Goal: Task Accomplishment & Management: Use online tool/utility

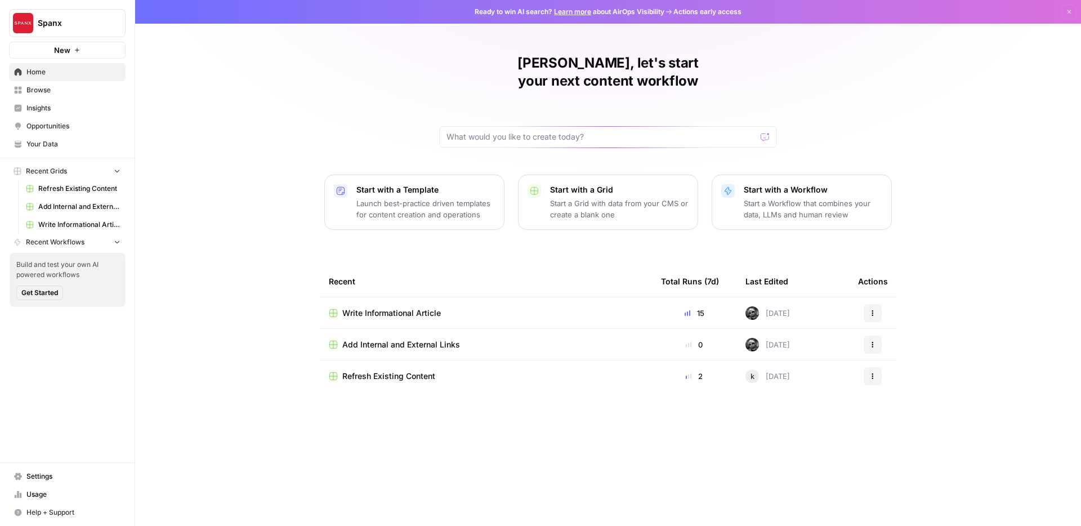
click at [52, 25] on span "Spanx" at bounding box center [72, 22] width 68 height 11
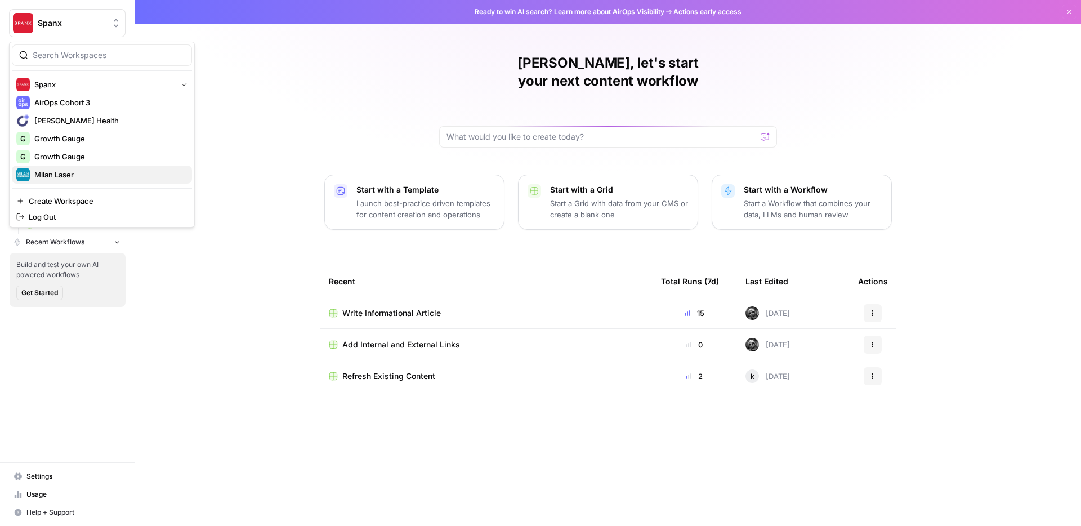
click at [56, 175] on span "Milan Laser" at bounding box center [108, 174] width 149 height 11
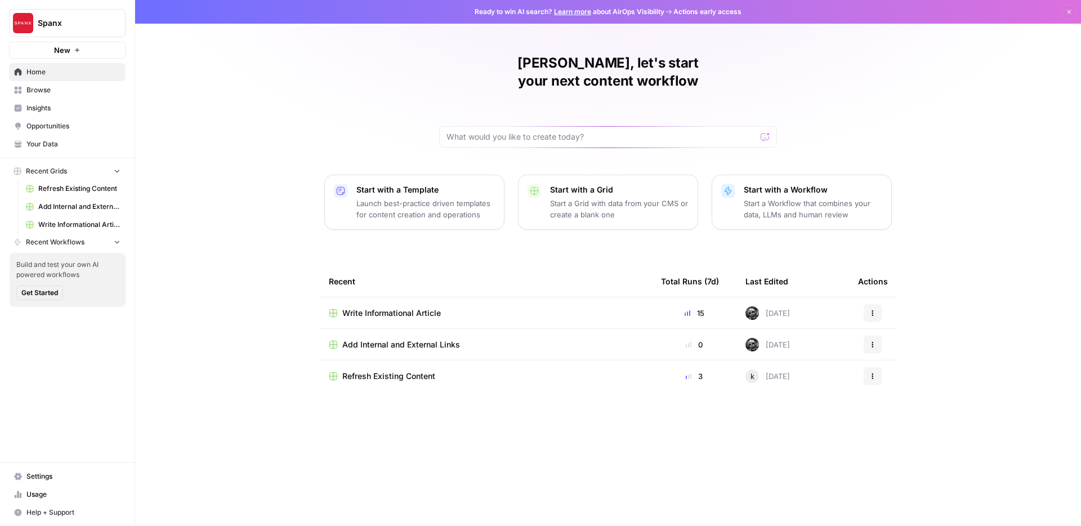
click at [57, 92] on span "Browse" at bounding box center [73, 90] width 94 height 10
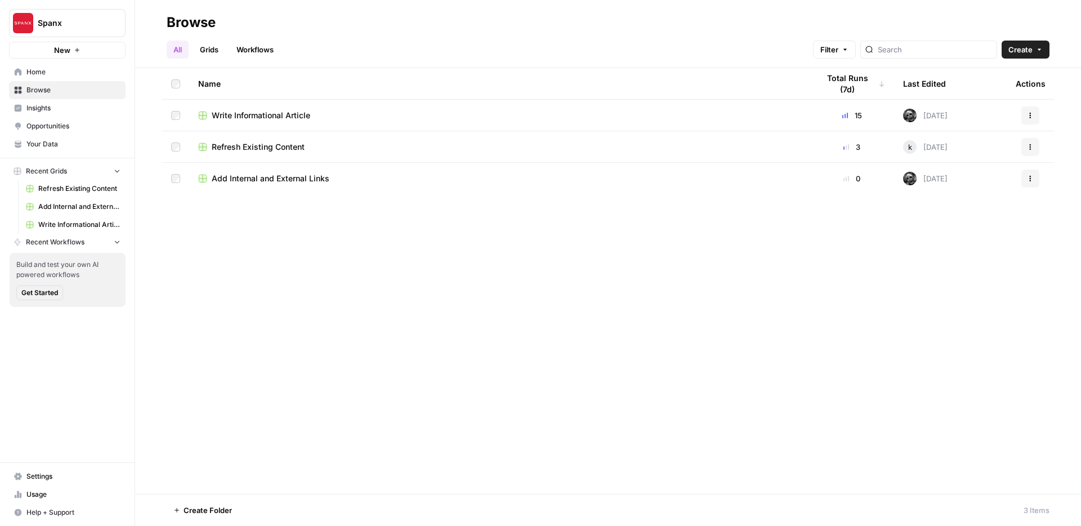
click at [1041, 50] on icon "button" at bounding box center [1039, 49] width 7 height 7
click at [989, 107] on span "Workflow" at bounding box center [1003, 107] width 63 height 11
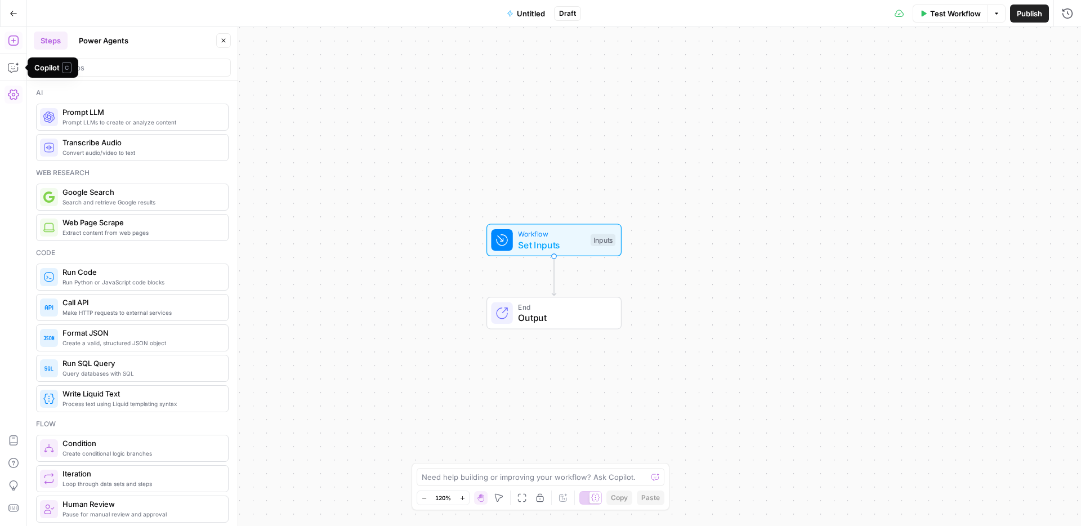
click at [15, 93] on icon "button" at bounding box center [13, 94] width 11 height 11
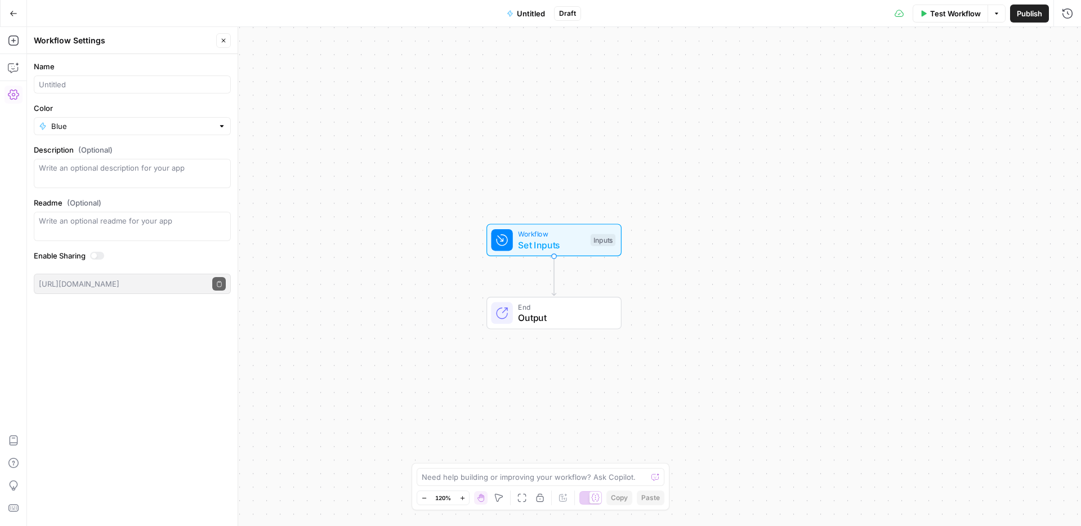
click at [15, 93] on icon "button" at bounding box center [13, 94] width 11 height 11
click at [15, 444] on icon "button" at bounding box center [13, 440] width 11 height 11
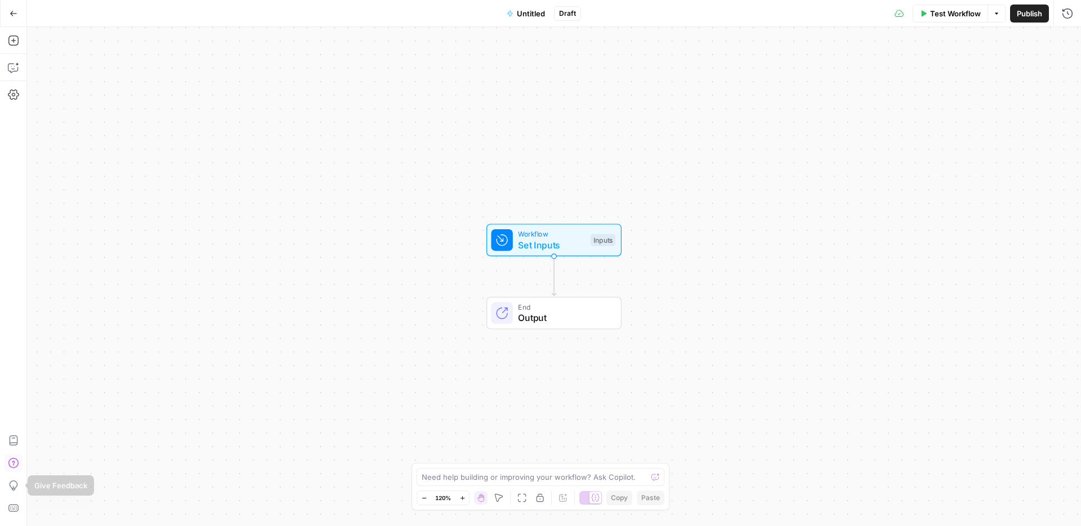
click at [11, 462] on icon "button" at bounding box center [13, 462] width 11 height 11
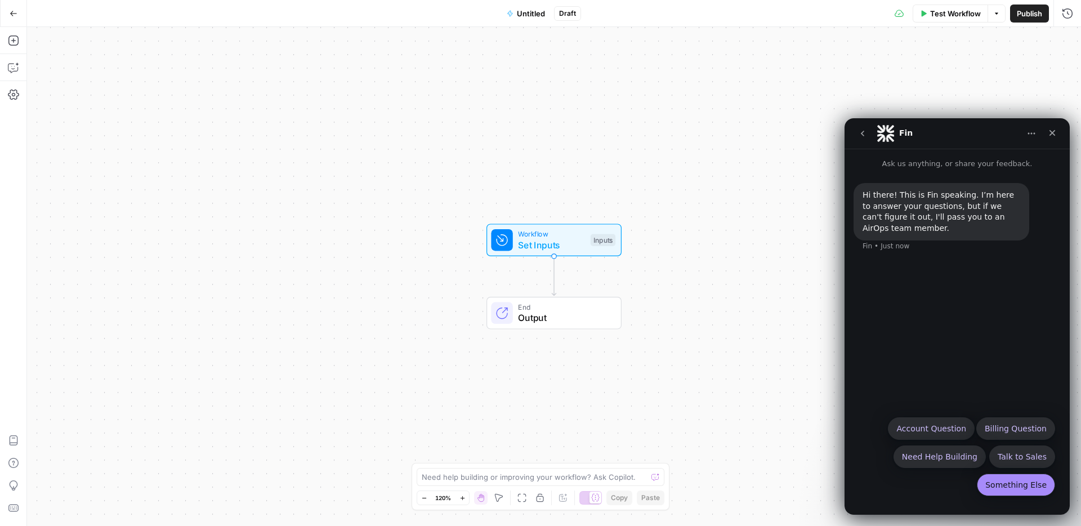
click at [1001, 481] on button "Something Else" at bounding box center [1016, 484] width 78 height 23
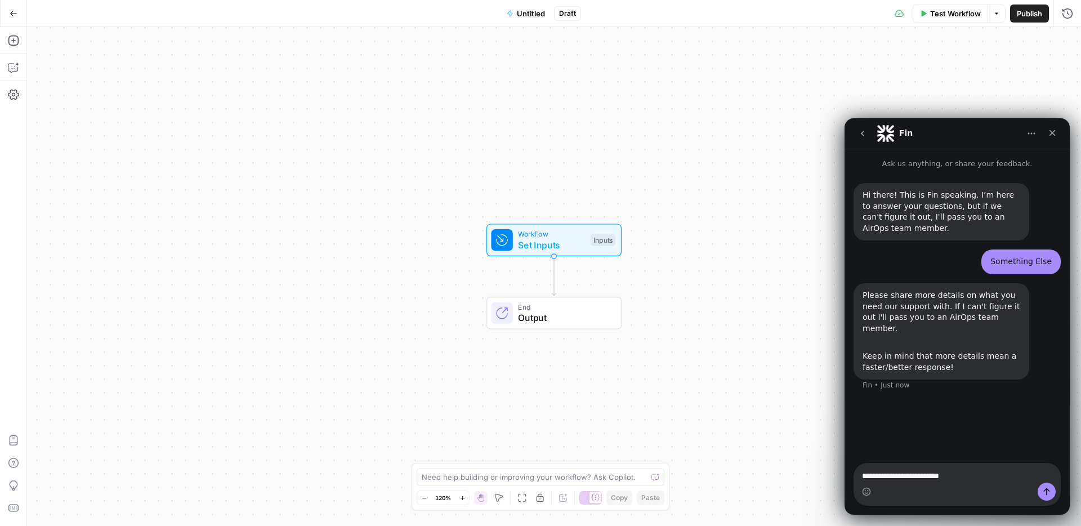
type textarea "**********"
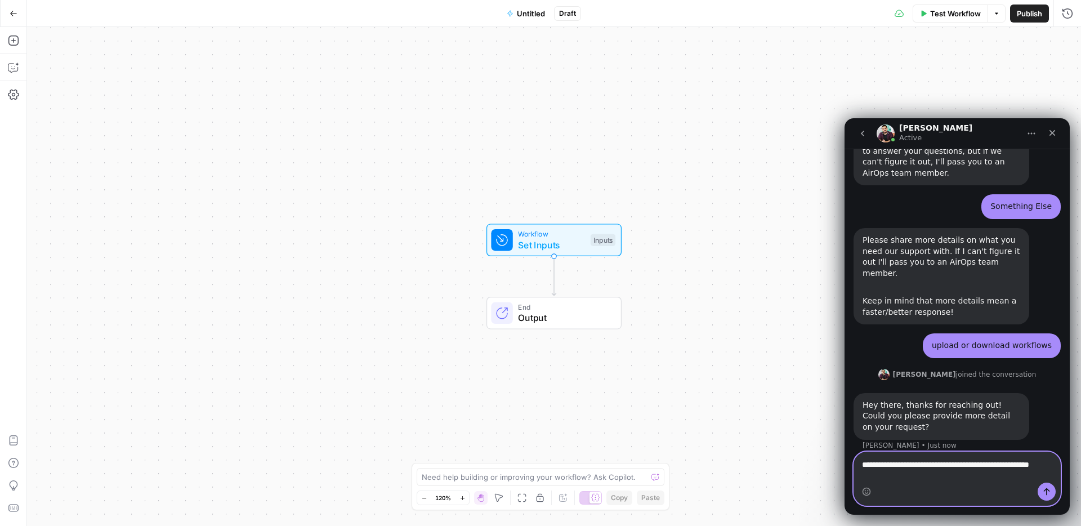
scroll to position [66, 0]
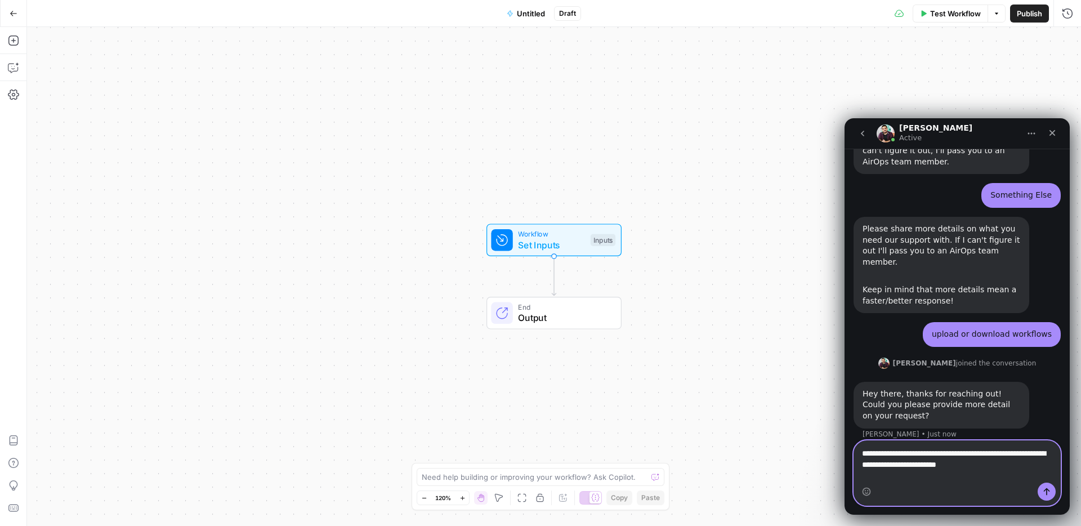
type textarea "**********"
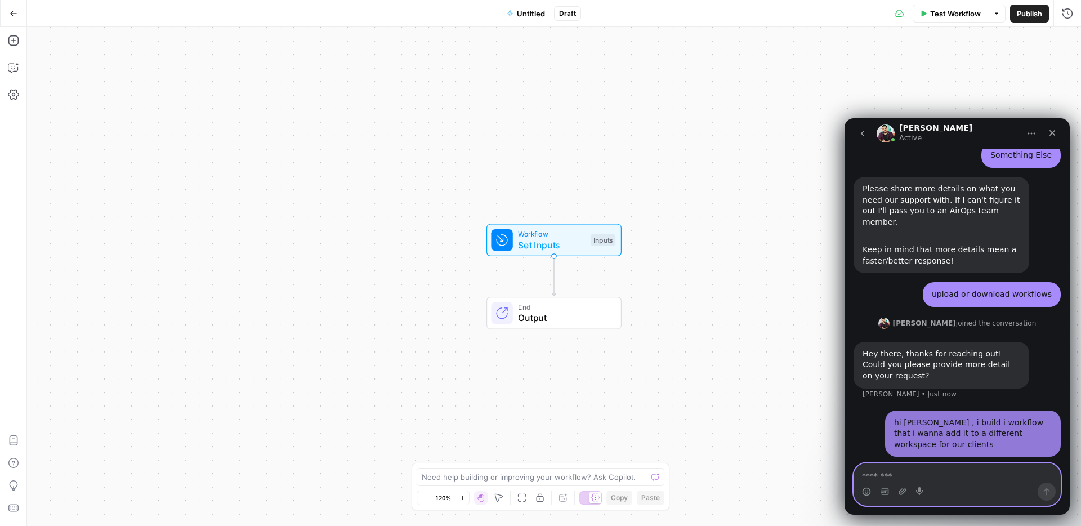
scroll to position [110, 0]
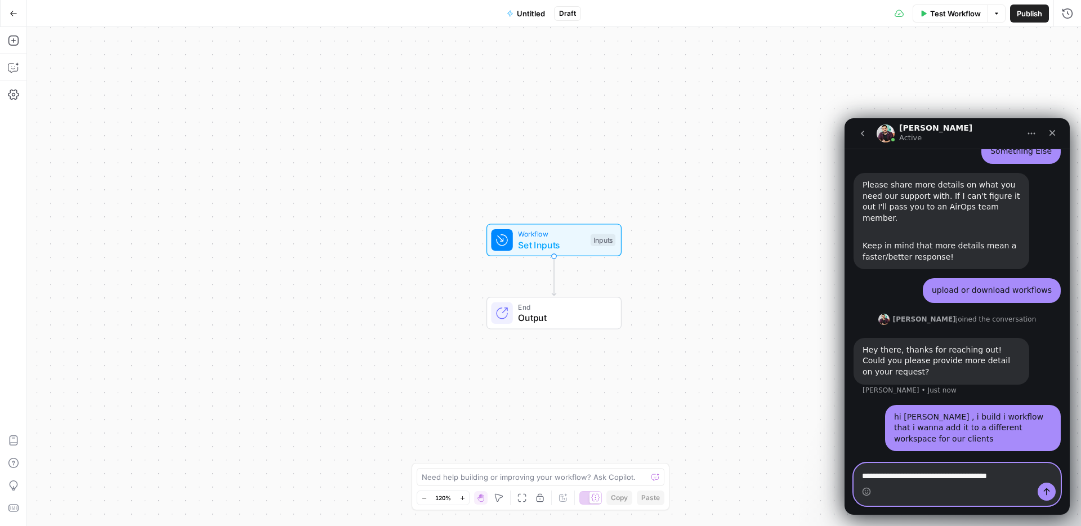
type textarea "**********"
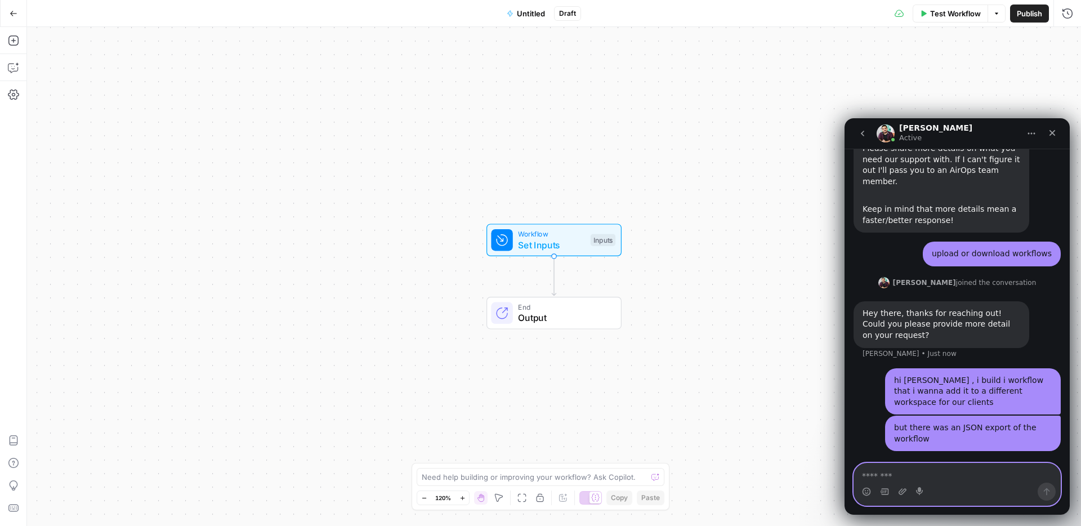
type textarea "*"
type textarea "**********"
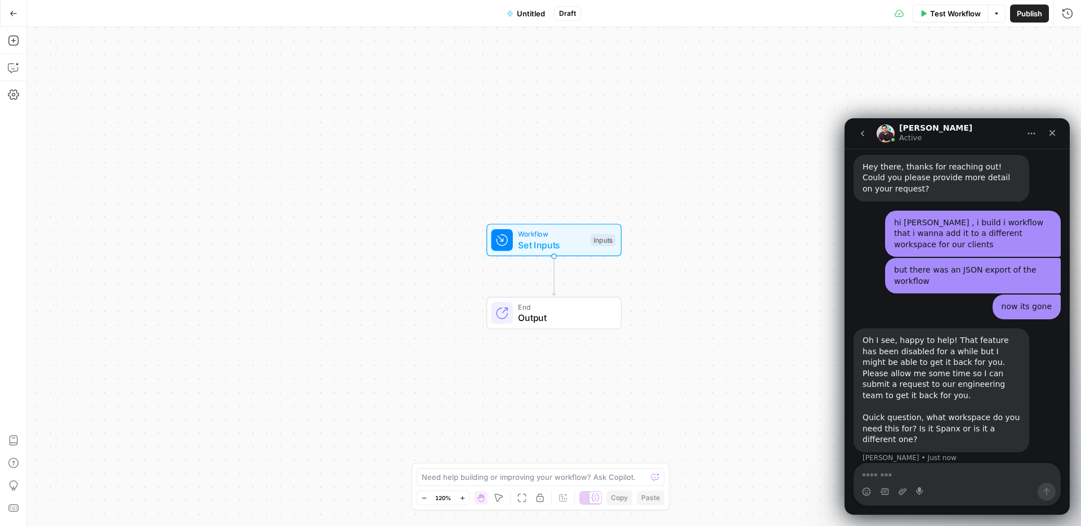
scroll to position [294, 0]
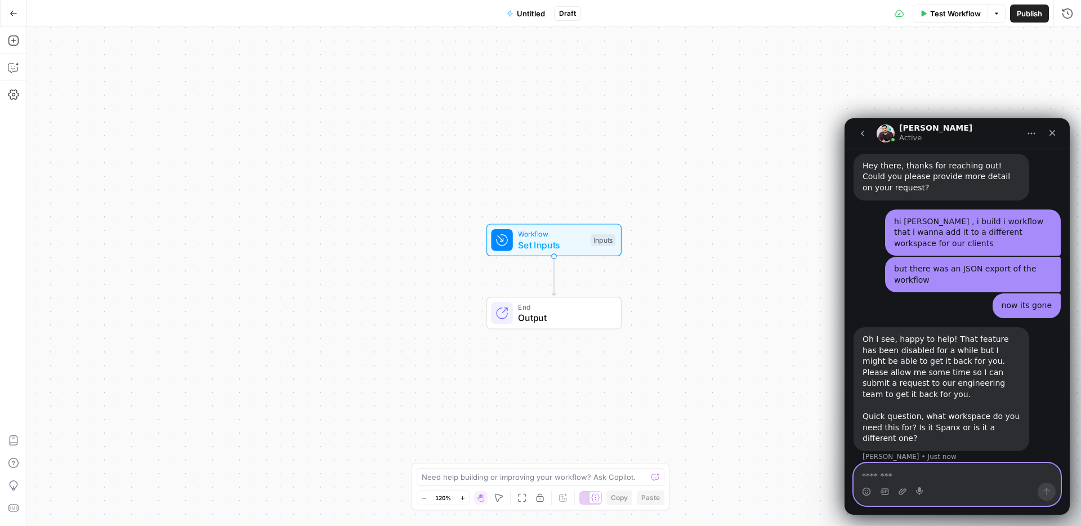
click at [938, 475] on textarea "Message…" at bounding box center [957, 472] width 206 height 19
click at [936, 475] on textarea "Message…" at bounding box center [957, 472] width 206 height 19
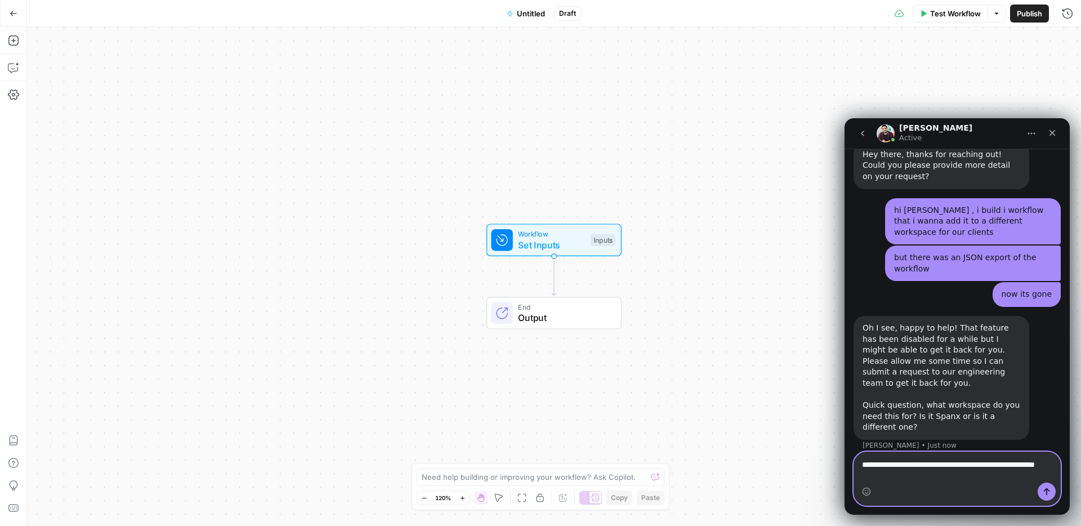
type textarea "**********"
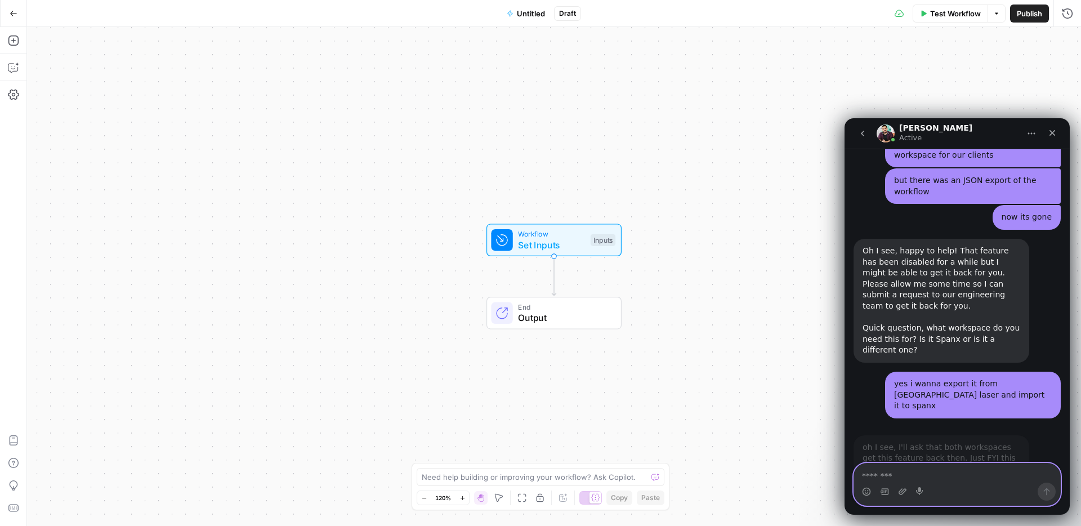
scroll to position [462, 0]
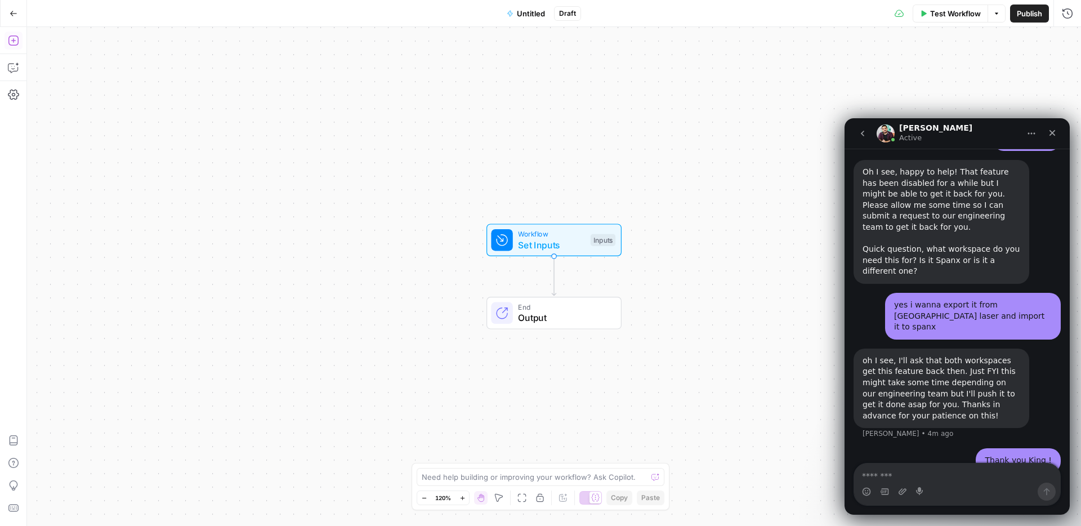
click at [10, 17] on icon "button" at bounding box center [14, 14] width 8 height 8
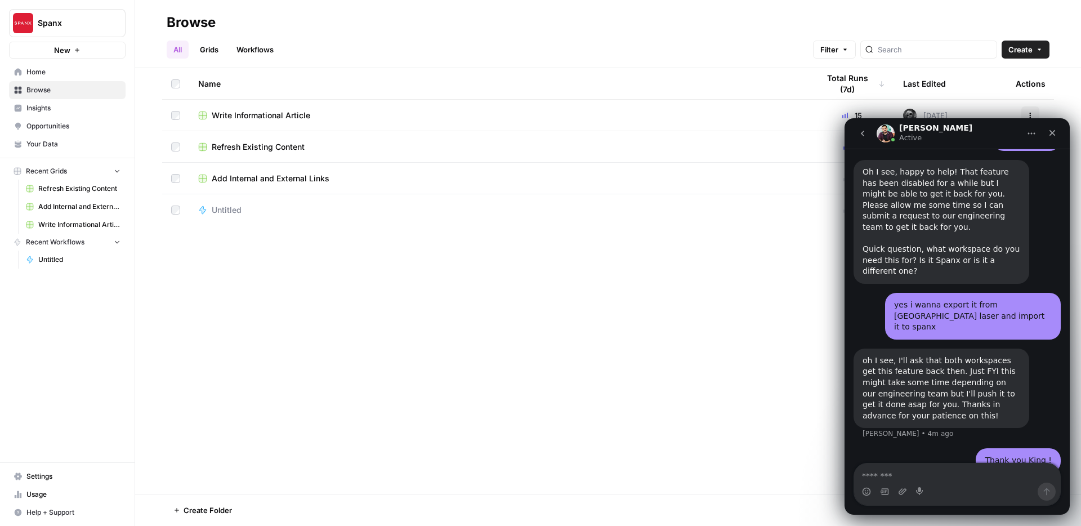
click at [36, 75] on span "Home" at bounding box center [73, 72] width 94 height 10
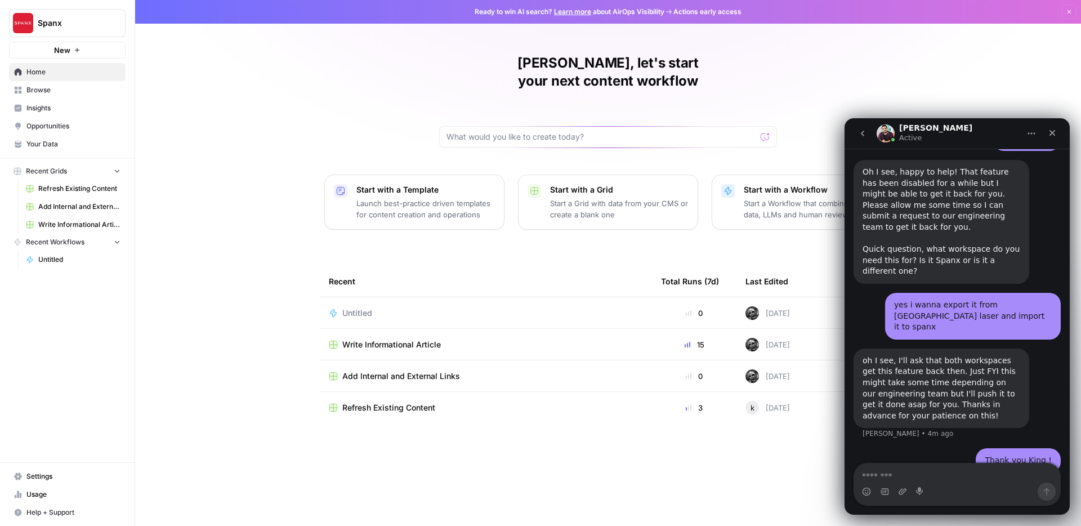
click at [74, 25] on span "Spanx" at bounding box center [72, 22] width 68 height 11
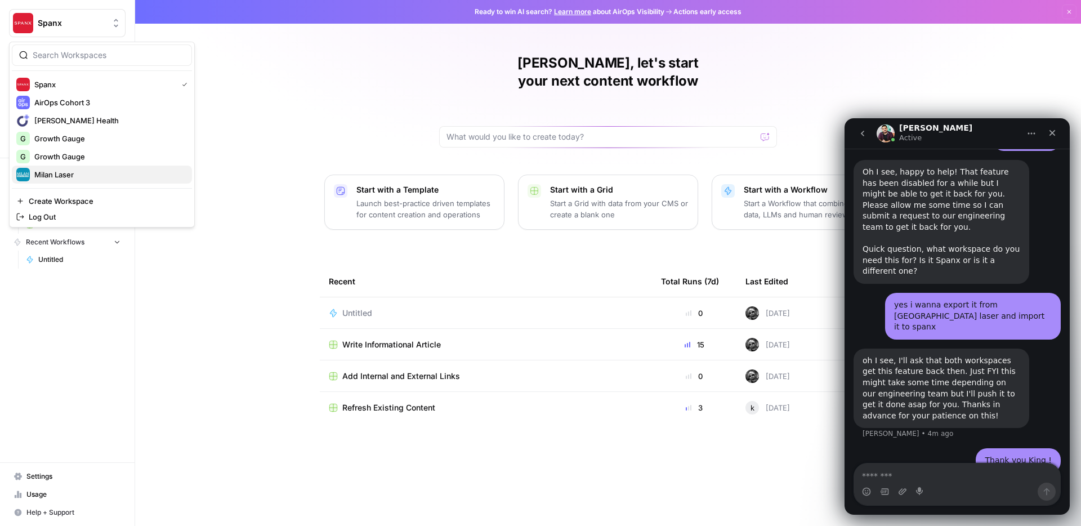
click at [73, 169] on span "Milan Laser" at bounding box center [108, 174] width 149 height 11
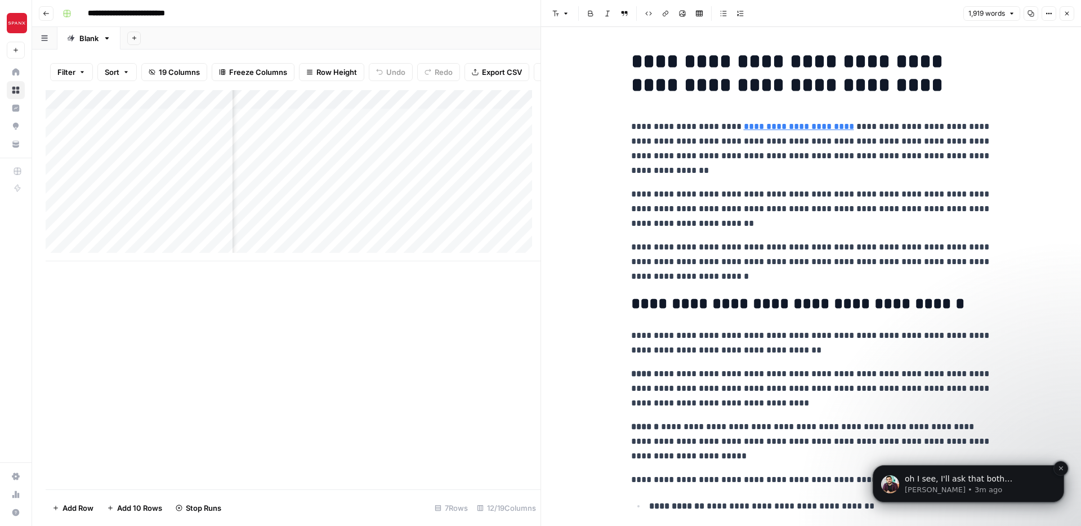
click at [915, 477] on p "oh I see, I'll ask that both workspaces get this feature back then. Just FYI th…" at bounding box center [976, 478] width 145 height 11
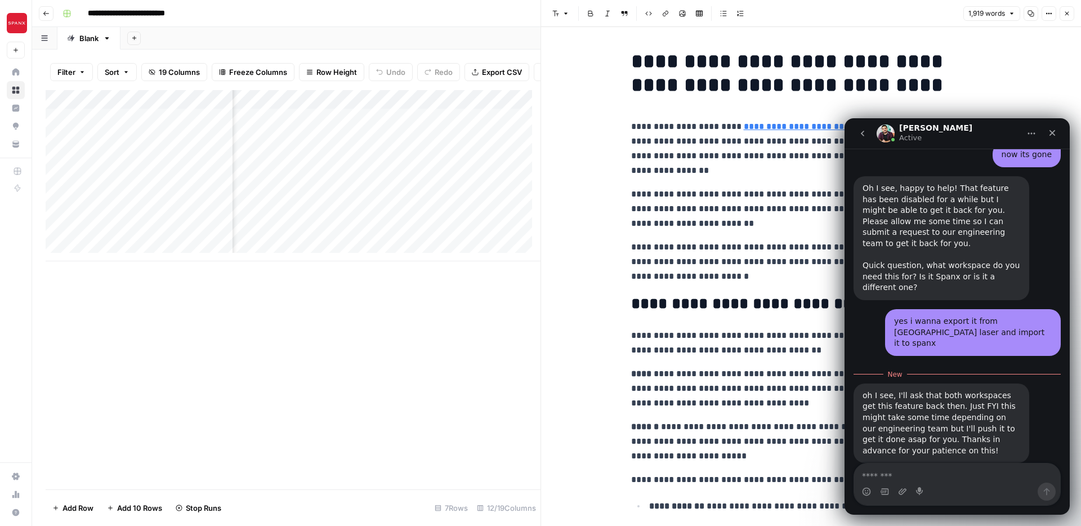
scroll to position [446, 0]
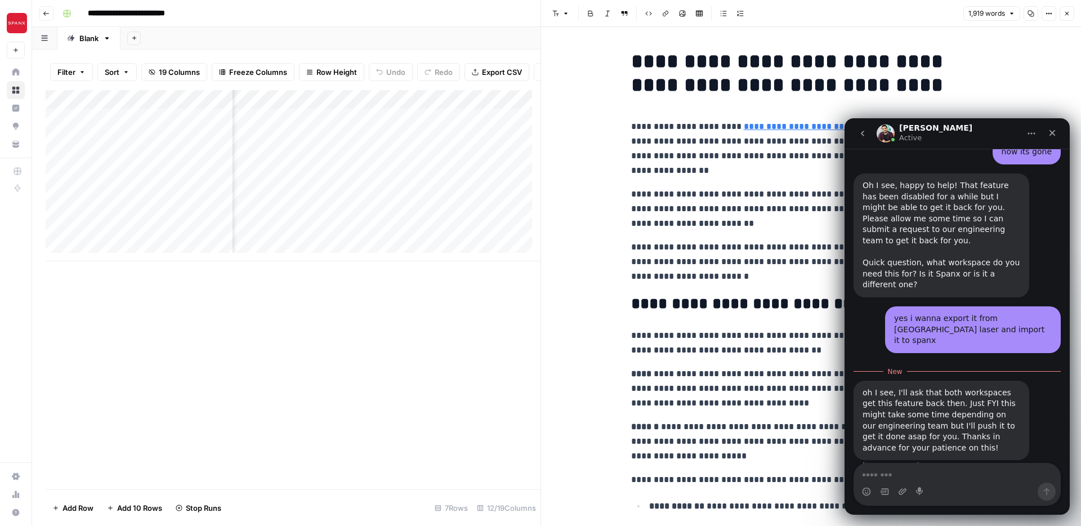
click at [913, 487] on div "Intercom messenger" at bounding box center [957, 491] width 206 height 18
click at [920, 481] on textarea "Message…" at bounding box center [957, 472] width 206 height 19
type textarea "**********"
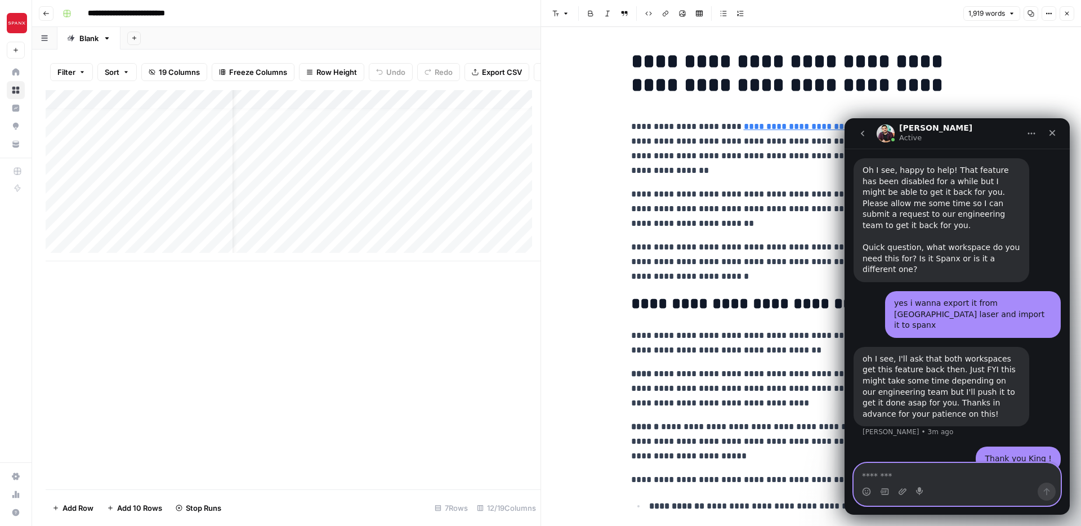
scroll to position [8, 29]
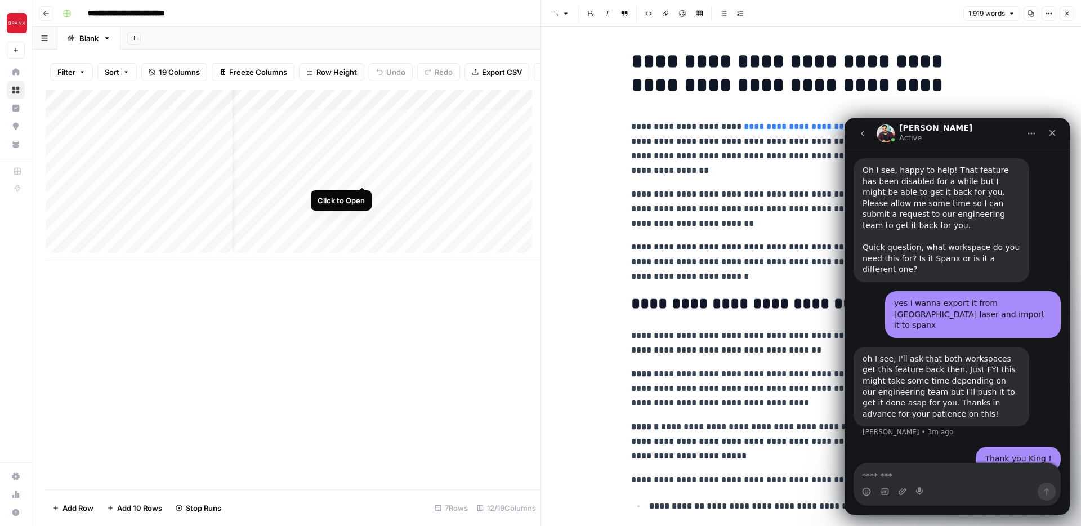
click at [363, 175] on div "Add Column" at bounding box center [293, 175] width 495 height 171
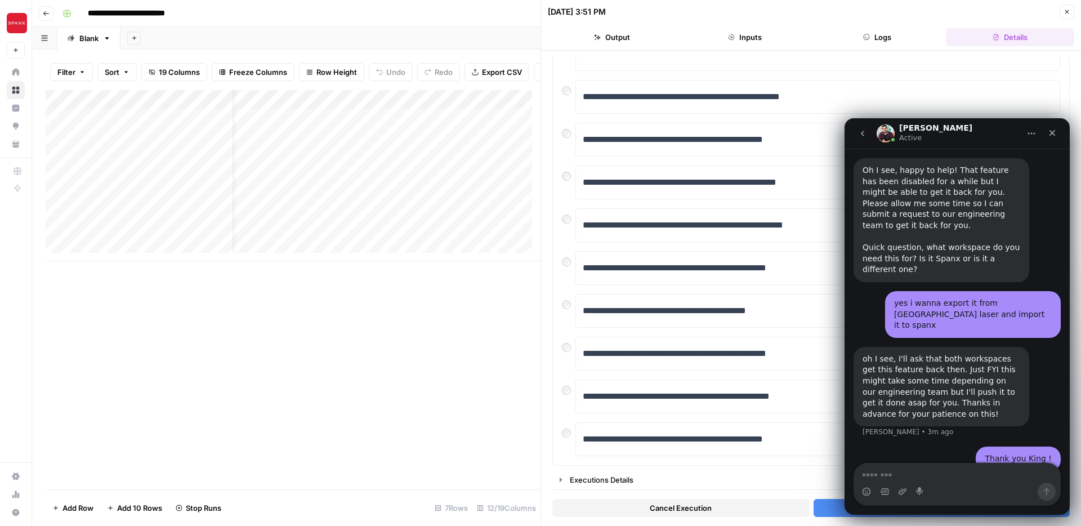
scroll to position [0, 29]
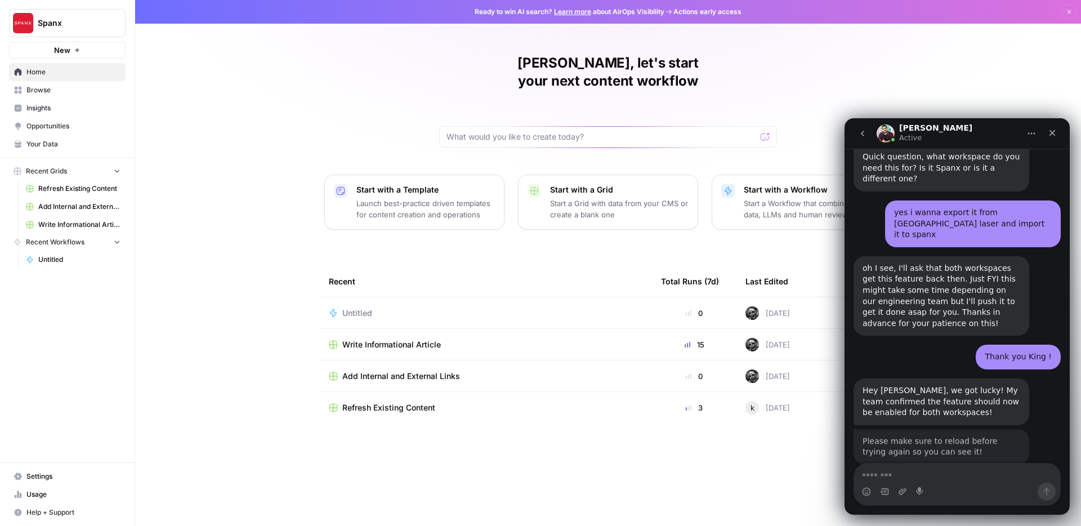
scroll to position [554, 0]
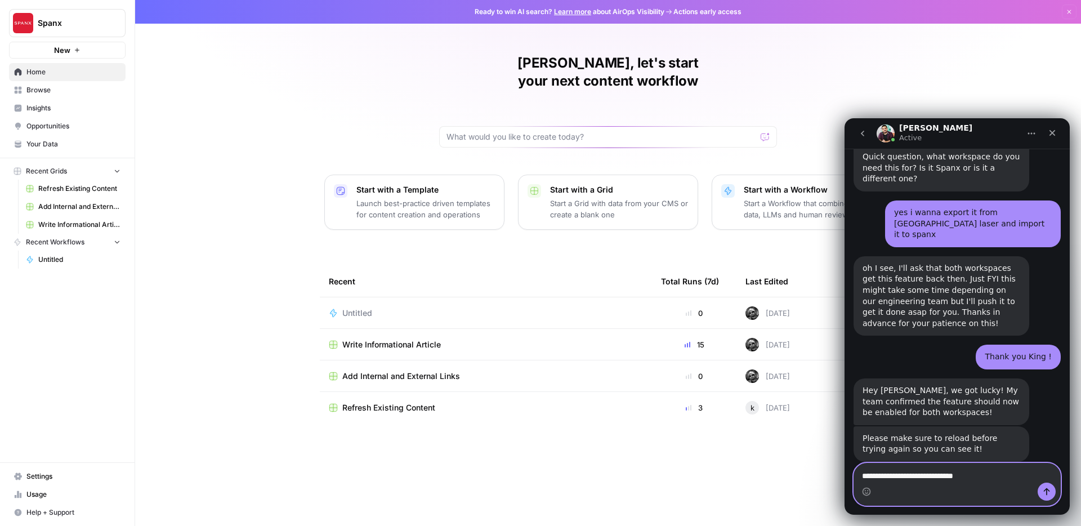
type textarea "**********"
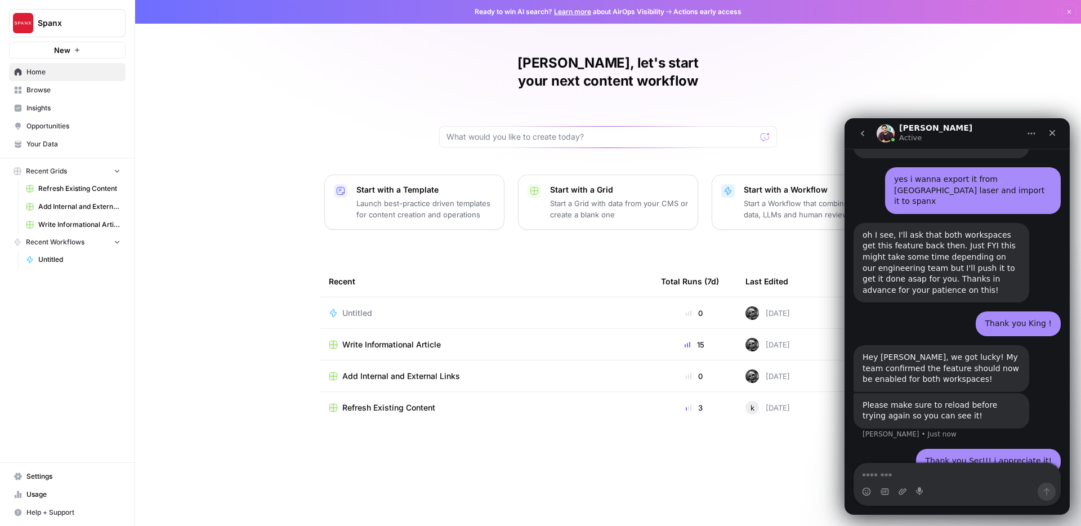
click at [714, 143] on div "Wissam, let's start your next content workflow Start with a Template Launch bes…" at bounding box center [608, 263] width 946 height 526
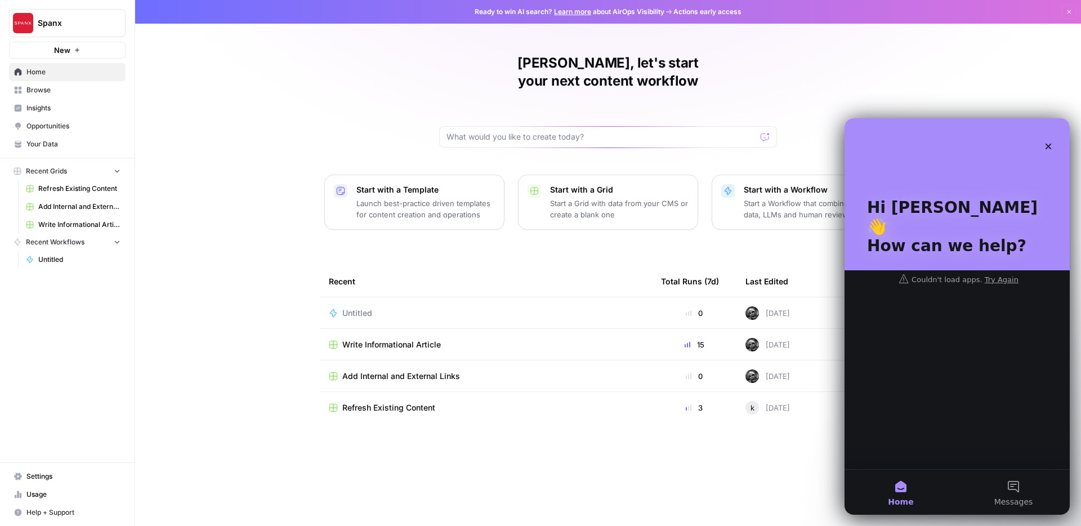
click at [70, 30] on button "Spanx" at bounding box center [67, 23] width 117 height 28
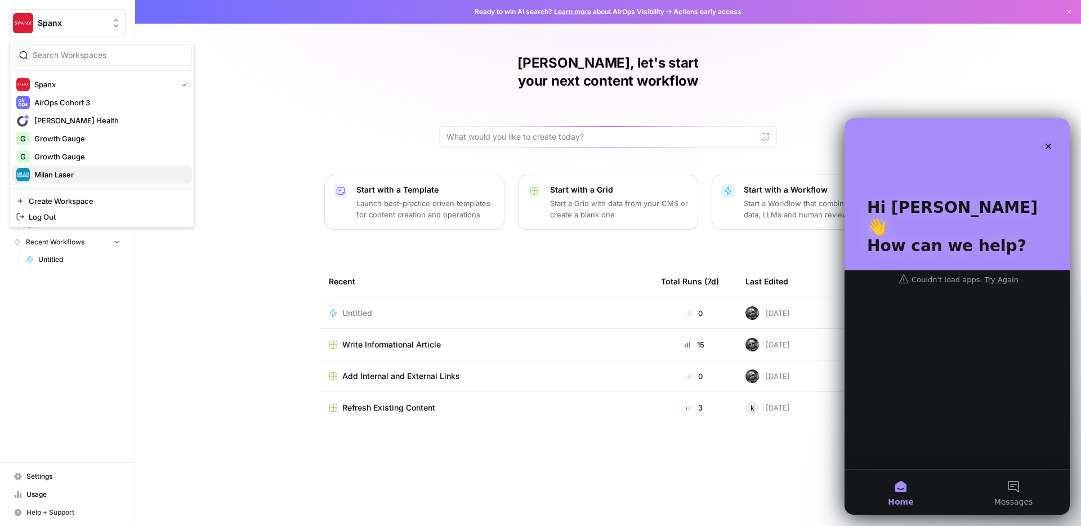
click at [56, 178] on span "Milan Laser" at bounding box center [108, 174] width 149 height 11
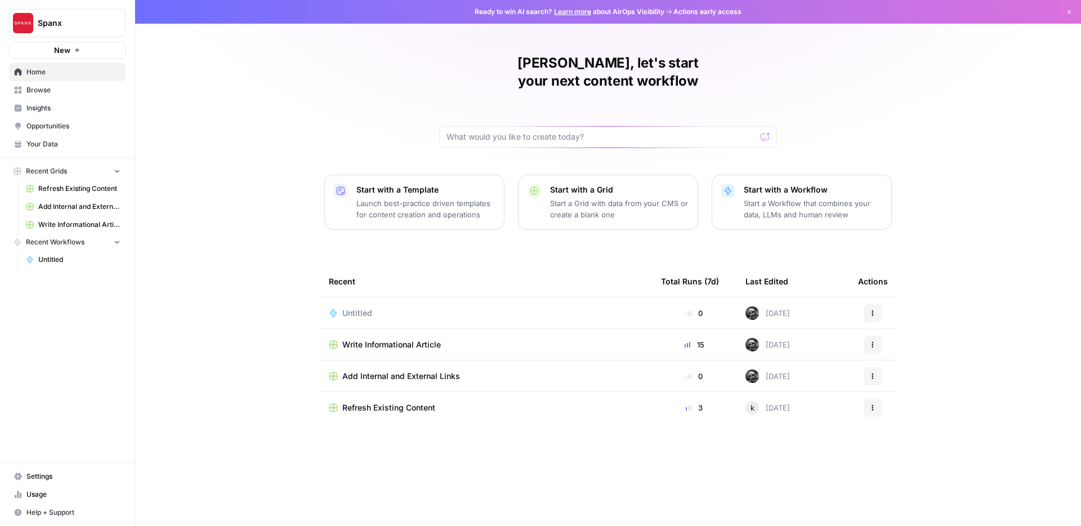
click at [64, 97] on link "Browse" at bounding box center [67, 90] width 117 height 18
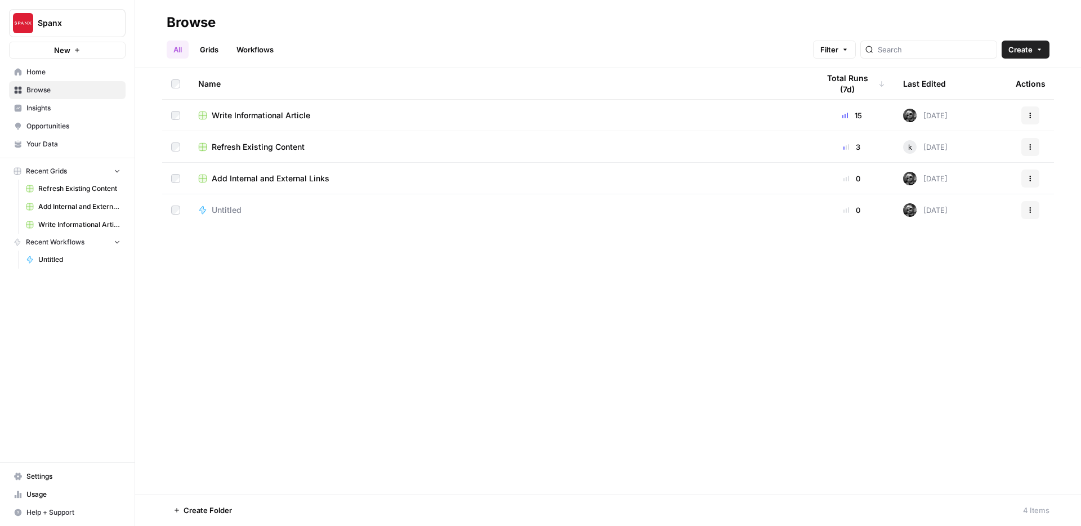
click at [1019, 52] on span "Create" at bounding box center [1020, 49] width 24 height 11
click at [987, 106] on span "Workflow" at bounding box center [1003, 107] width 63 height 11
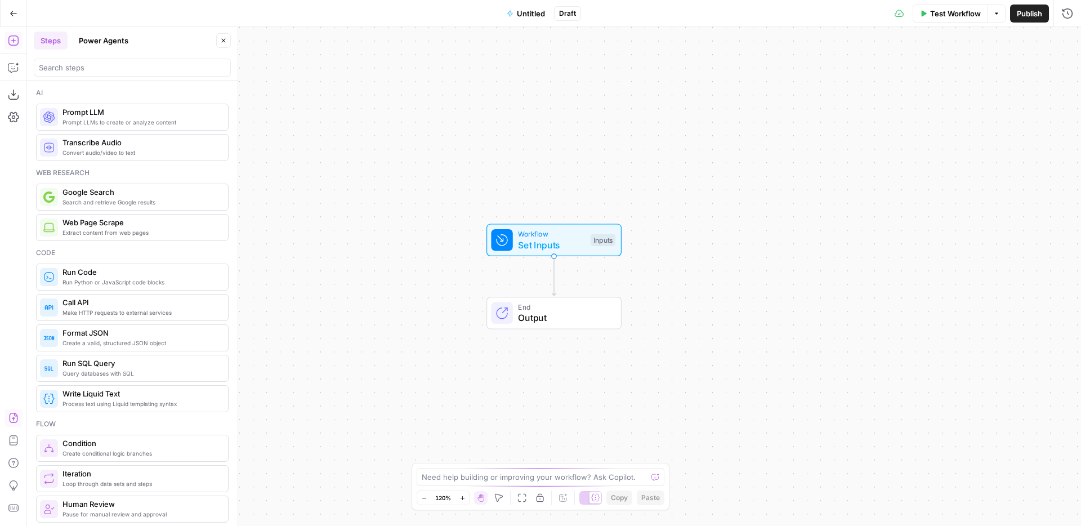
click at [11, 420] on icon "button" at bounding box center [13, 417] width 11 height 11
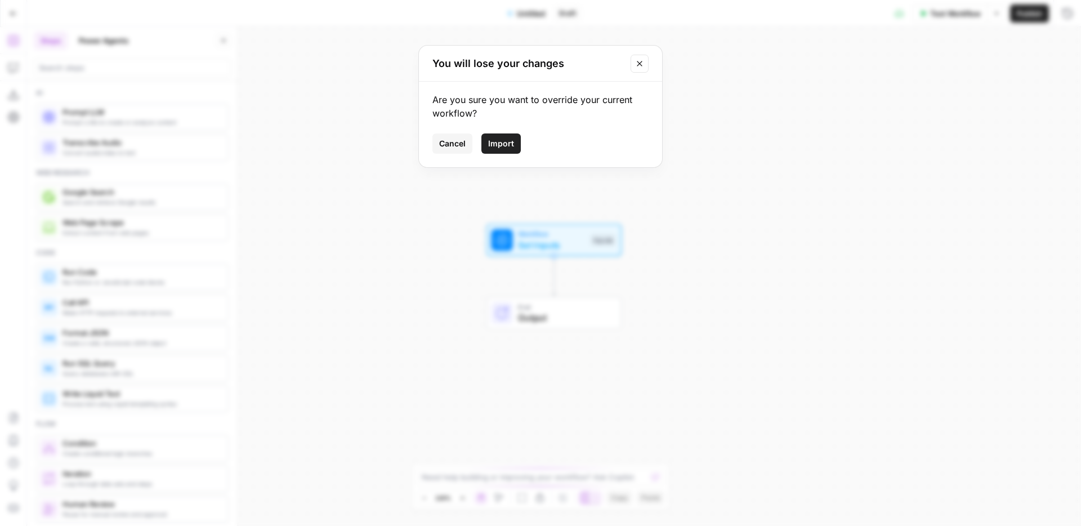
click at [508, 140] on span "Import" at bounding box center [501, 143] width 26 height 11
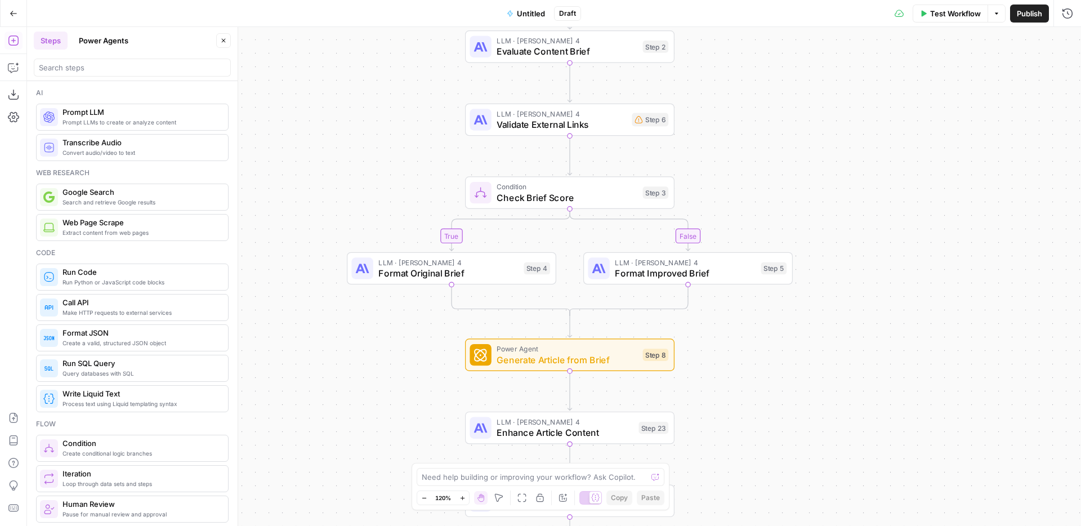
click at [526, 14] on span "Untitled" at bounding box center [531, 13] width 28 height 11
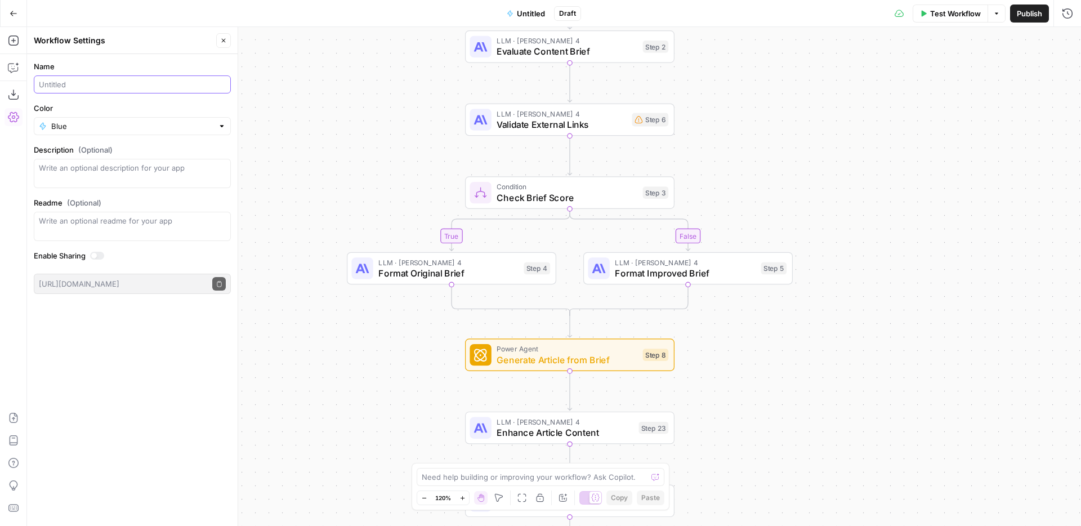
click at [68, 87] on input "Name" at bounding box center [132, 84] width 187 height 11
type input "GG Article Creation Workflow"
click at [1020, 14] on span "Publish" at bounding box center [1028, 13] width 25 height 11
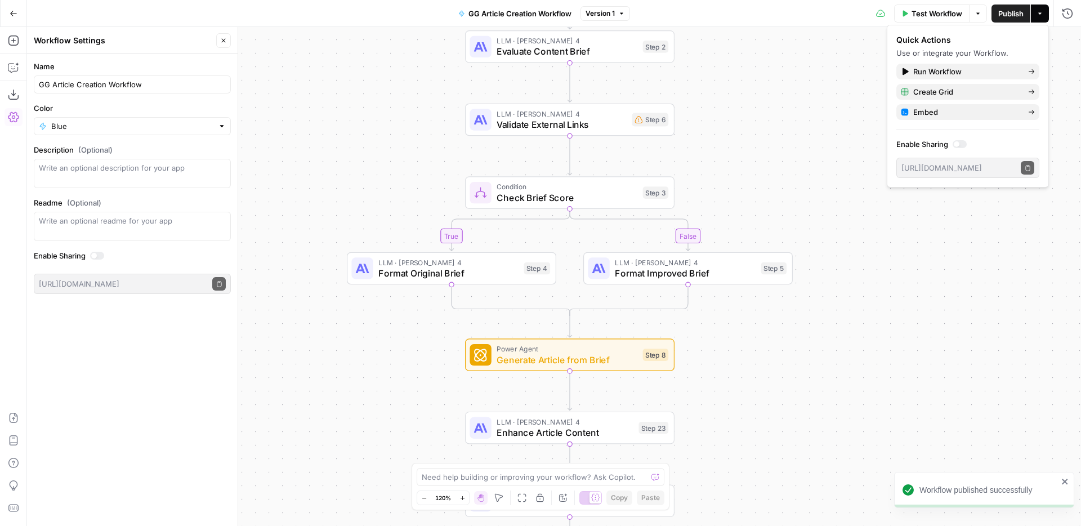
click at [5, 10] on button "Go Back" at bounding box center [13, 13] width 20 height 20
